Goal: Use online tool/utility: Utilize a website feature to perform a specific function

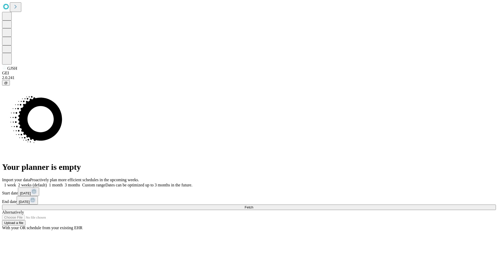
click at [253, 205] on span "Fetch" at bounding box center [249, 207] width 9 height 4
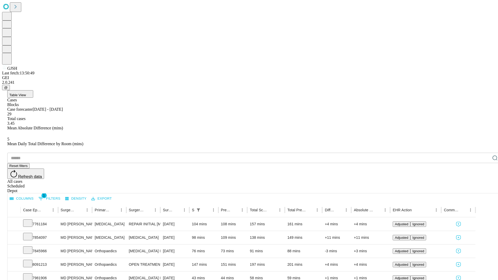
click at [26, 93] on span "Table View" at bounding box center [17, 95] width 17 height 4
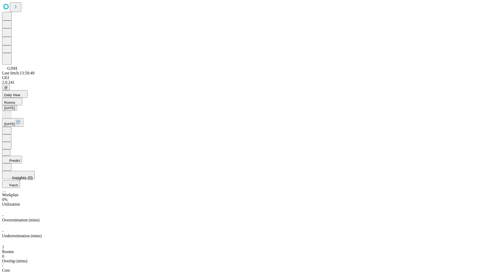
click at [22, 156] on button "Predict" at bounding box center [12, 160] width 20 height 8
